Goal: Task Accomplishment & Management: Manage account settings

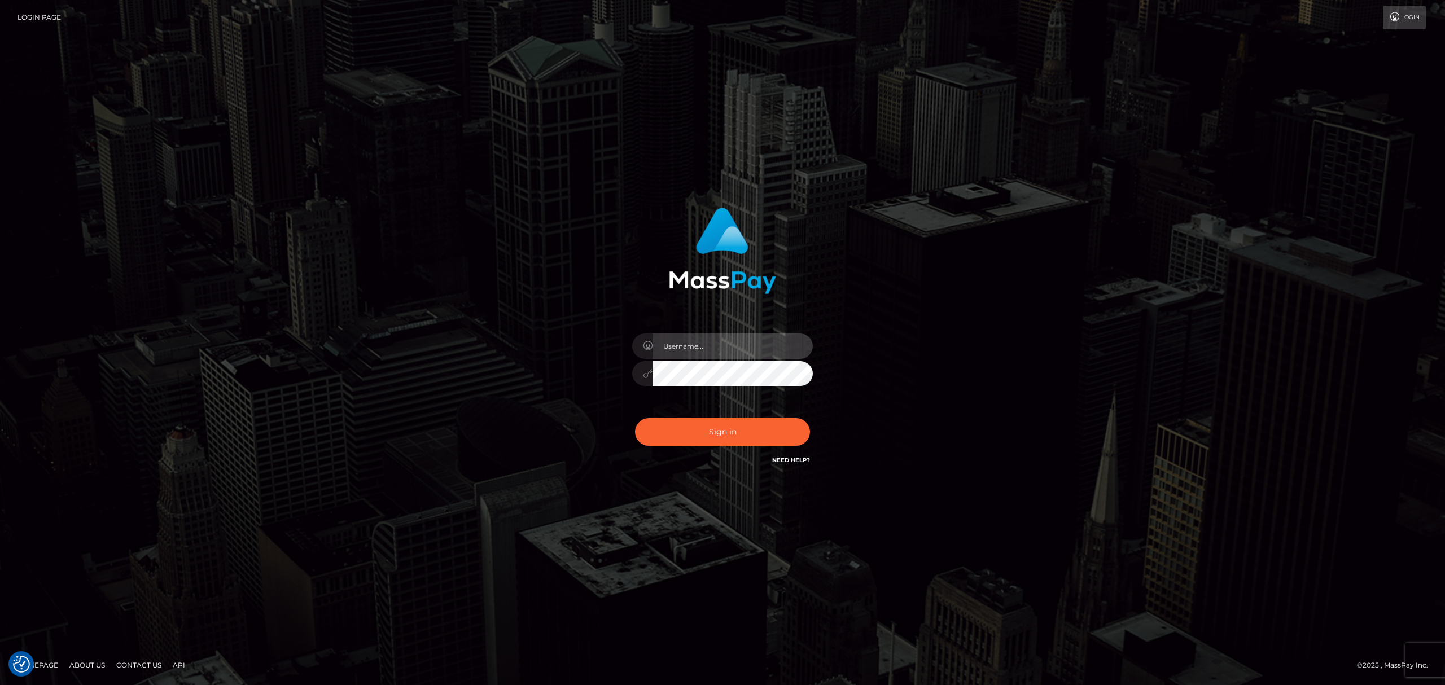
drag, startPoint x: 739, startPoint y: 352, endPoint x: 740, endPoint y: 359, distance: 6.9
click at [739, 352] on input "text" at bounding box center [732, 346] width 160 height 25
type input "Eric"
click at [761, 436] on button "Sign in" at bounding box center [722, 432] width 175 height 28
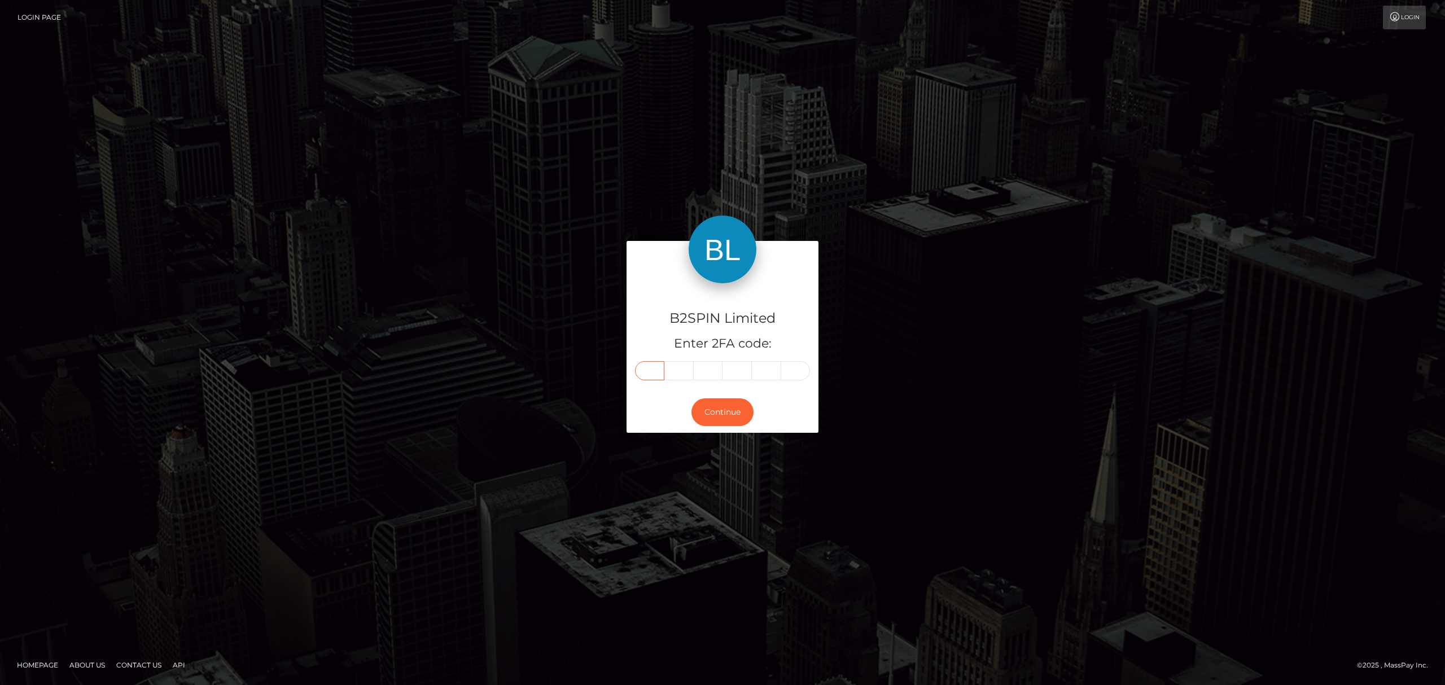
click at [650, 365] on input "text" at bounding box center [649, 370] width 29 height 19
paste input "8"
type input "8"
type input "9"
type input "2"
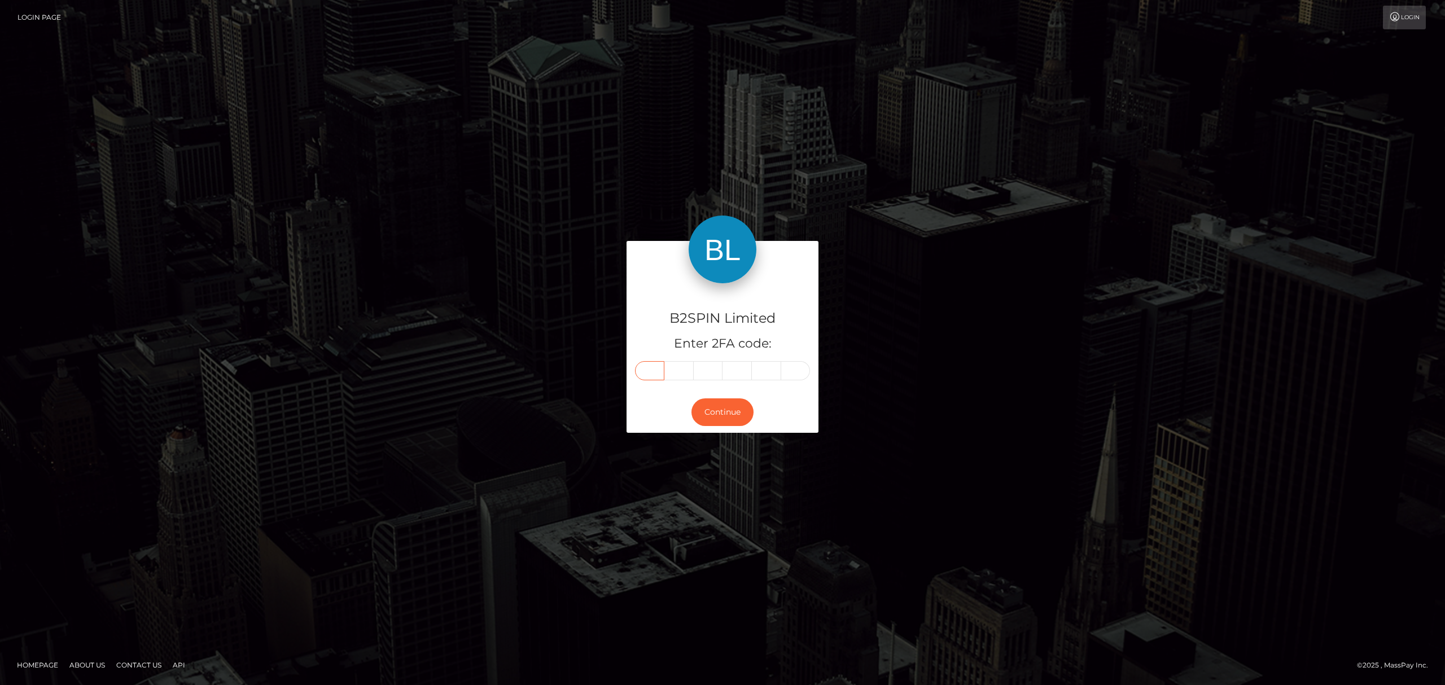
type input "1"
type input "8"
type input "6"
click at [712, 407] on button "Continue" at bounding box center [722, 412] width 62 height 28
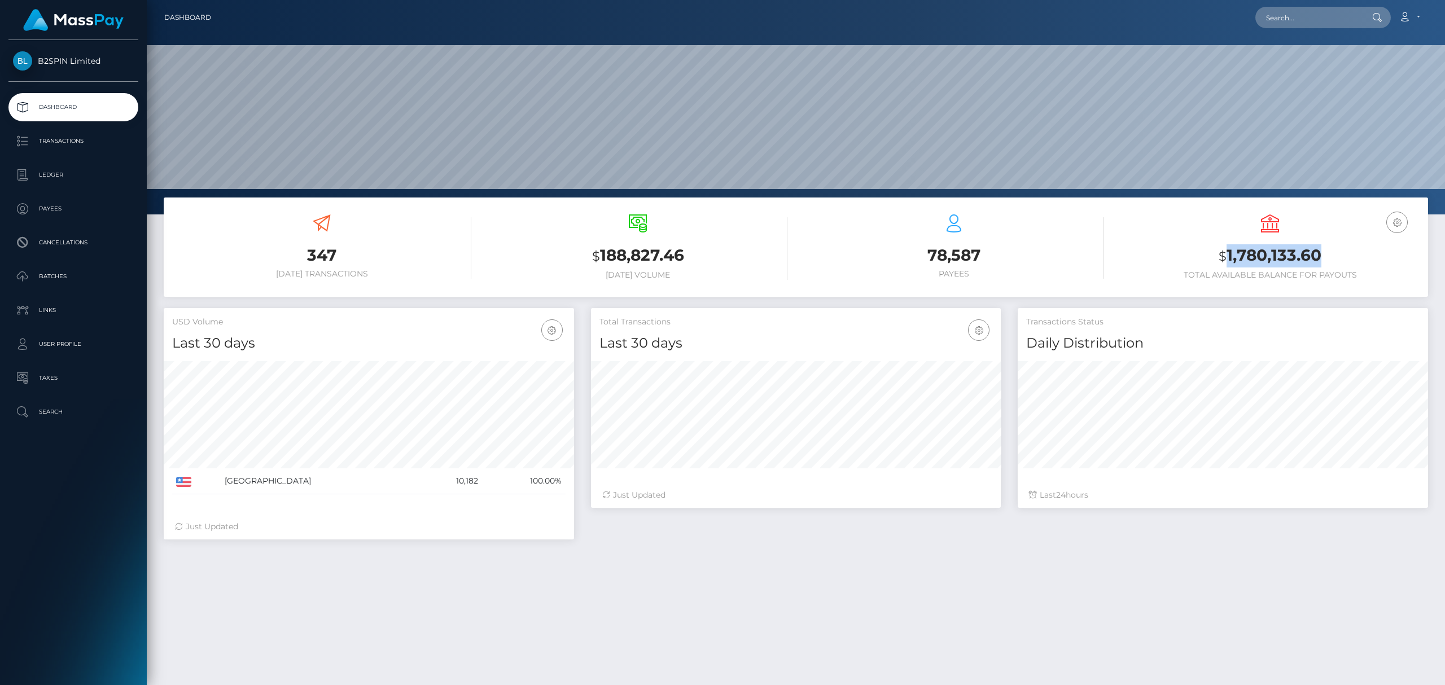
scroll to position [200, 410]
drag, startPoint x: 1332, startPoint y: 251, endPoint x: 1227, endPoint y: 261, distance: 106.0
click at [1227, 261] on h3 "$ 1,780,133.60" at bounding box center [1269, 255] width 299 height 23
copy h3 "1,780,133.60"
